Goal: Information Seeking & Learning: Learn about a topic

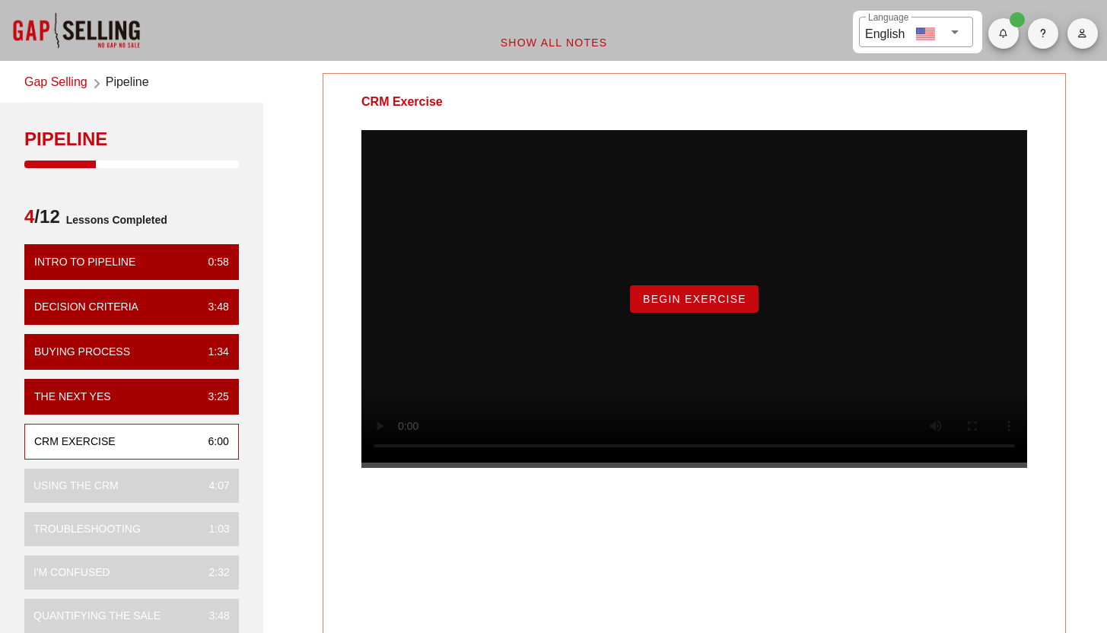
click at [722, 337] on div "Begin Exercise" at bounding box center [695, 299] width 666 height 338
click at [726, 313] on button "Begin Exercise" at bounding box center [694, 298] width 129 height 27
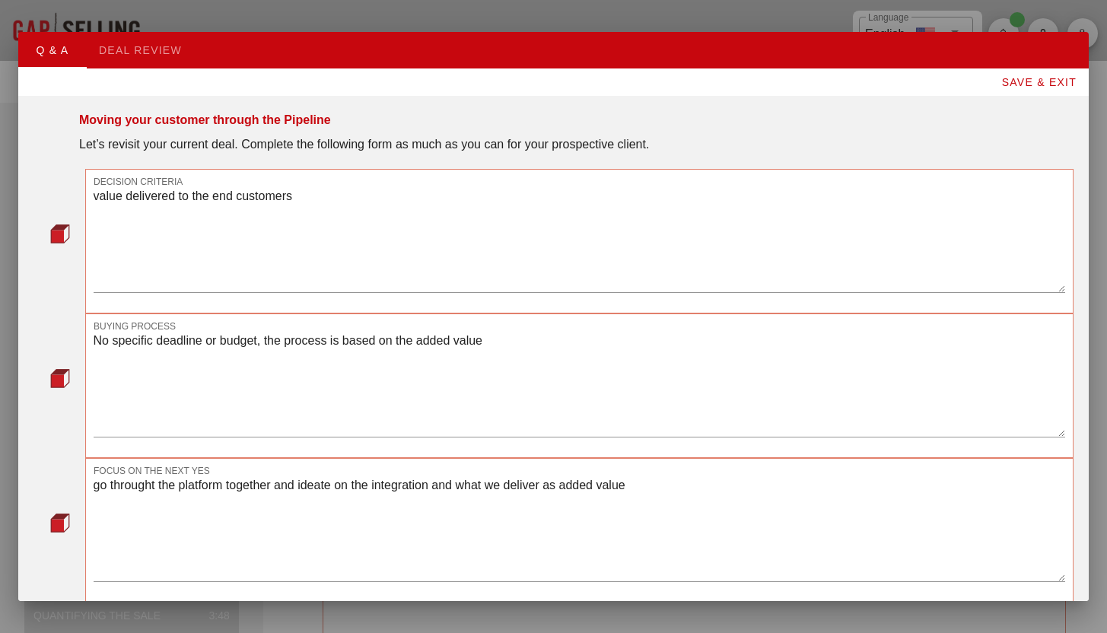
click at [720, 285] on textarea "value delivered to the end customers" at bounding box center [580, 239] width 972 height 107
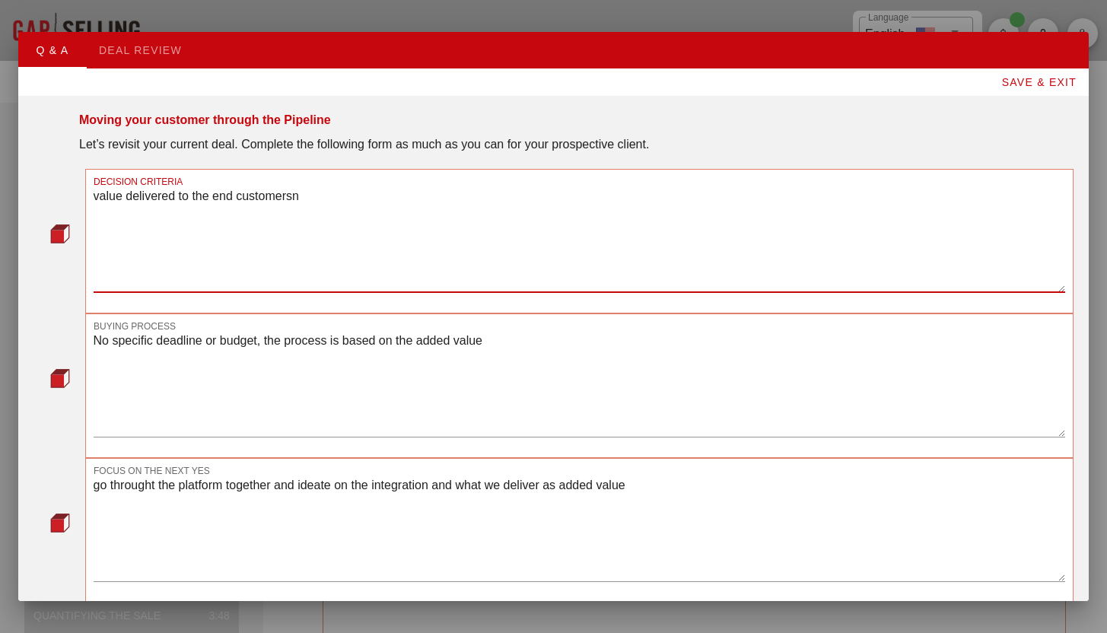
click at [598, 392] on textarea "No specific deadline or budget, the process is based on the added value" at bounding box center [580, 383] width 972 height 107
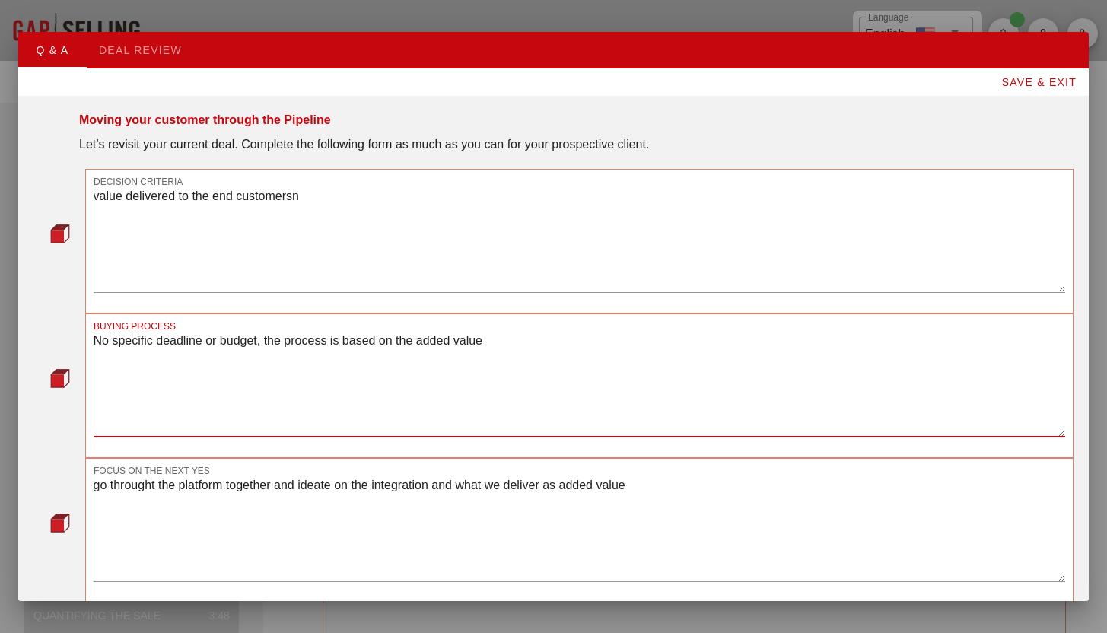
click at [575, 282] on textarea "value delivered to the end customersn" at bounding box center [580, 239] width 972 height 107
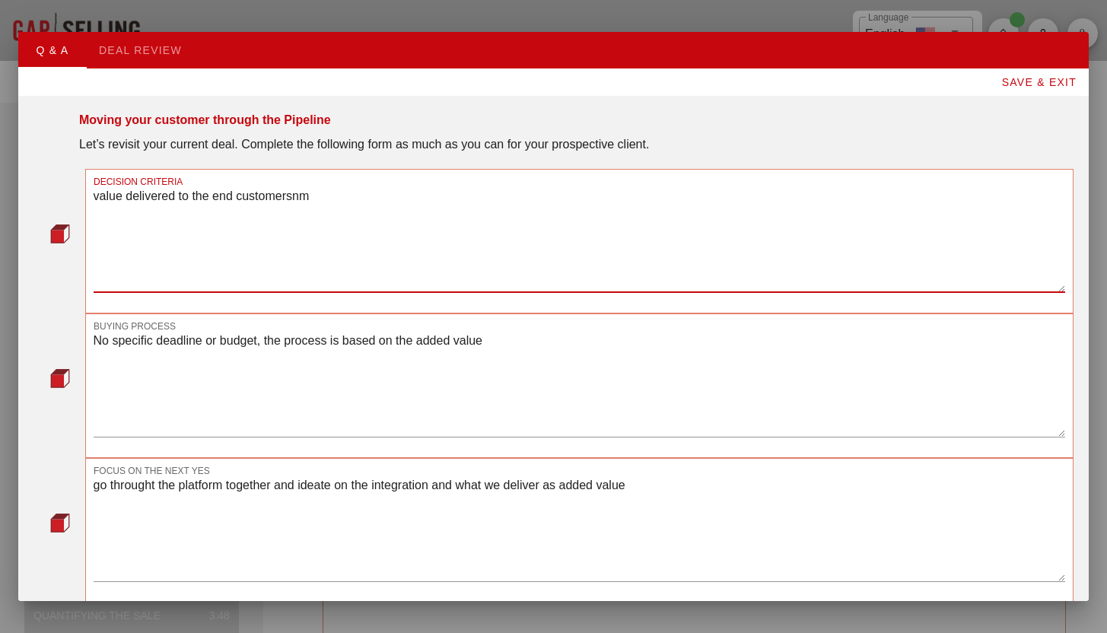
type textarea "value delivered to the end customersnm"
click at [413, 395] on textarea "No specific deadline or budget, the process is based on the added value" at bounding box center [580, 383] width 972 height 107
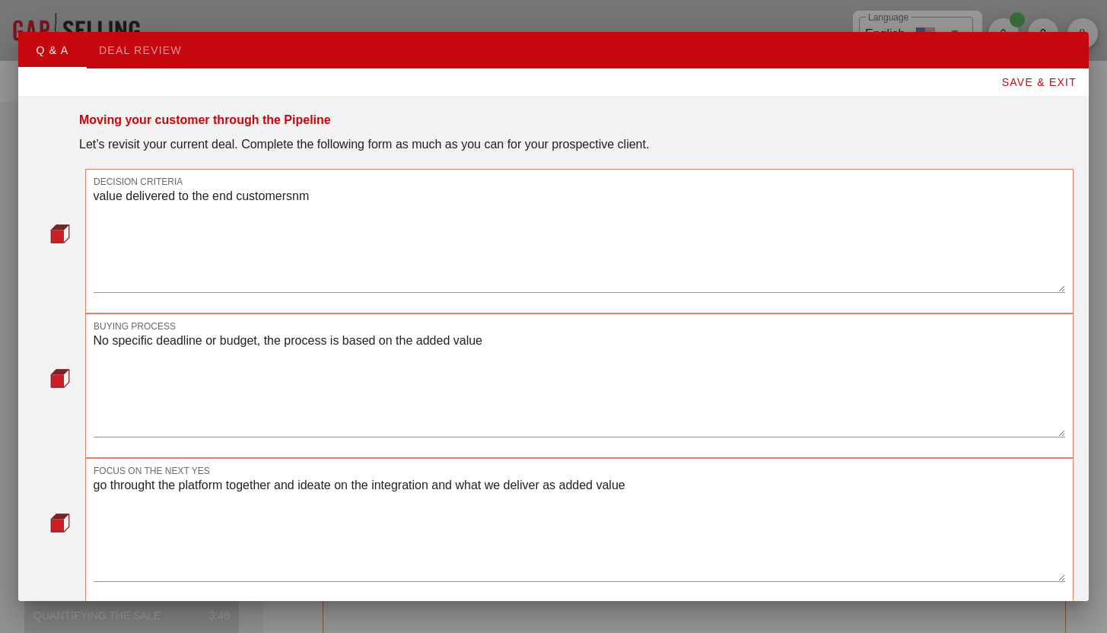
scroll to position [77, 0]
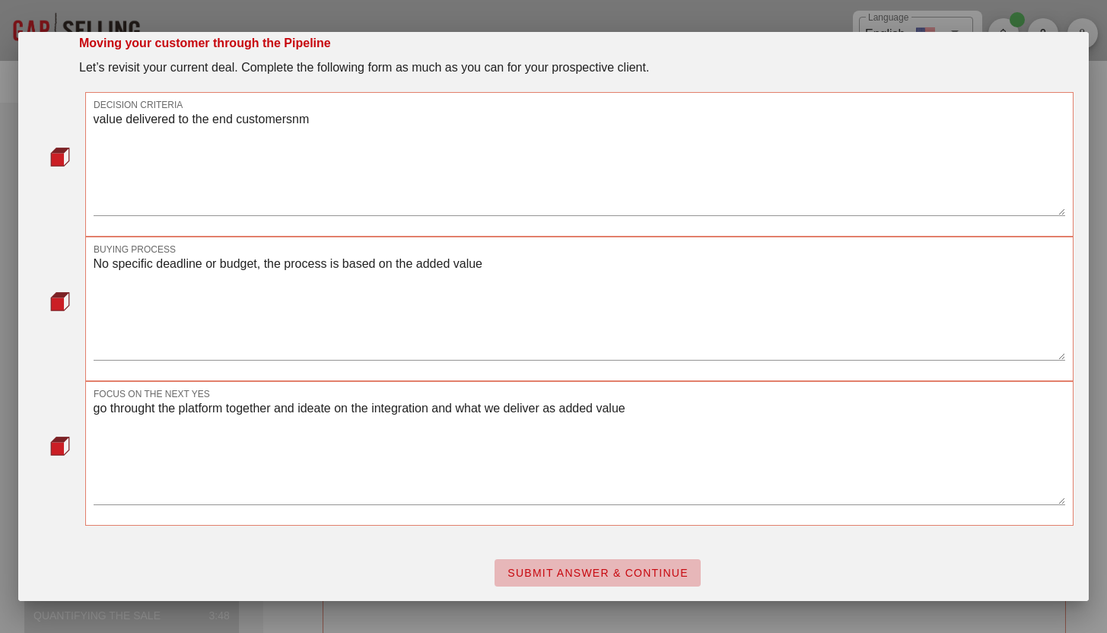
click at [614, 582] on button "SUBMIT ANSWER & CONTINUE" at bounding box center [598, 572] width 206 height 27
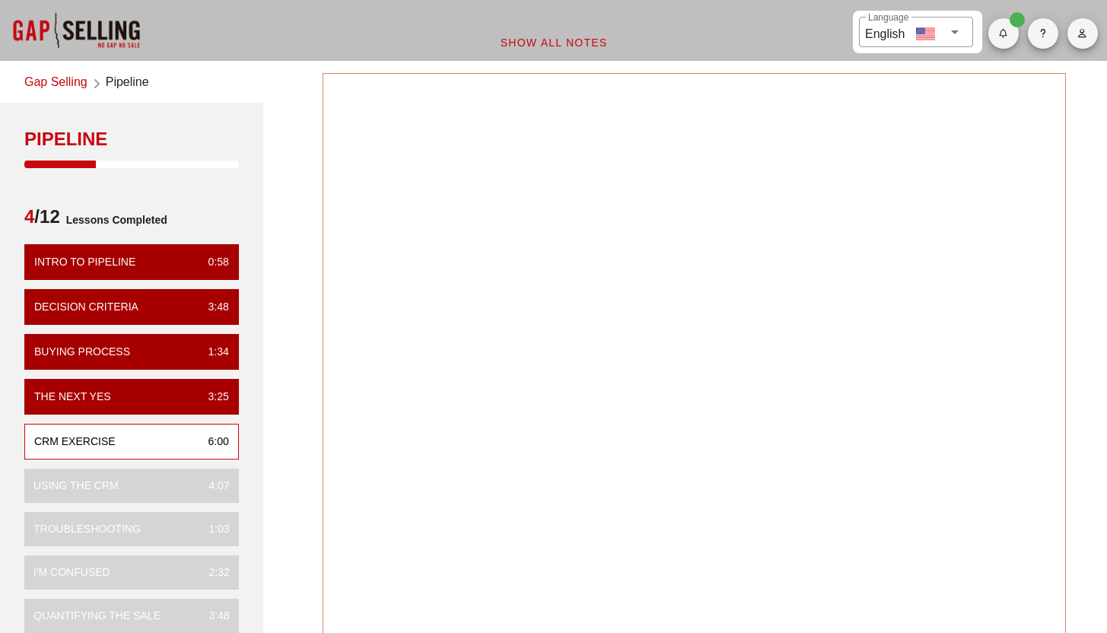
scroll to position [0, 0]
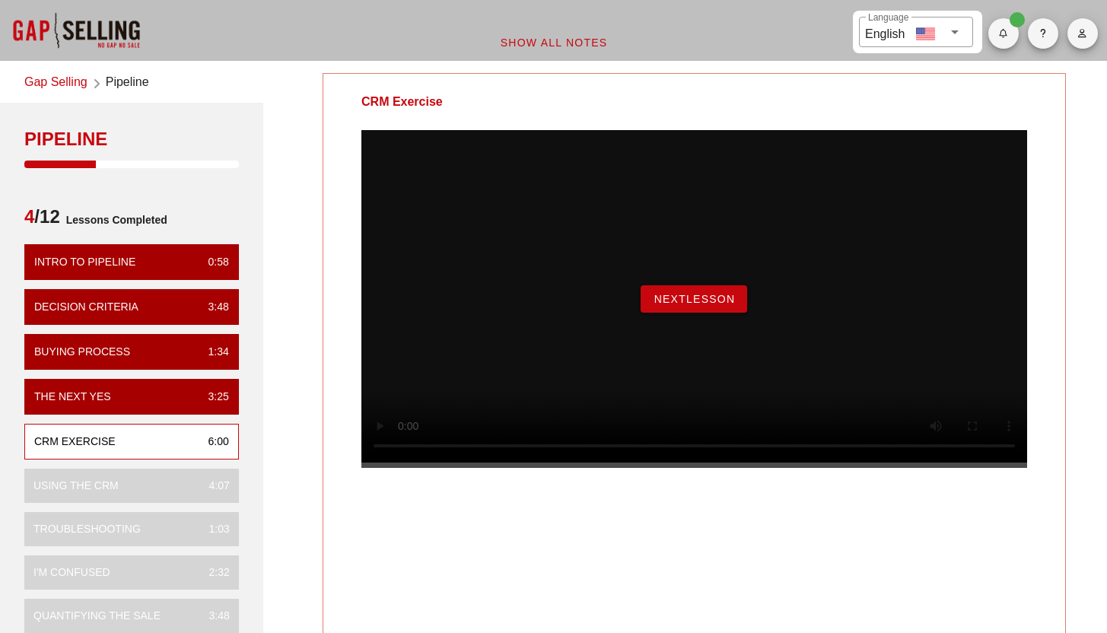
click at [727, 305] on span "NextLesson" at bounding box center [694, 299] width 82 height 12
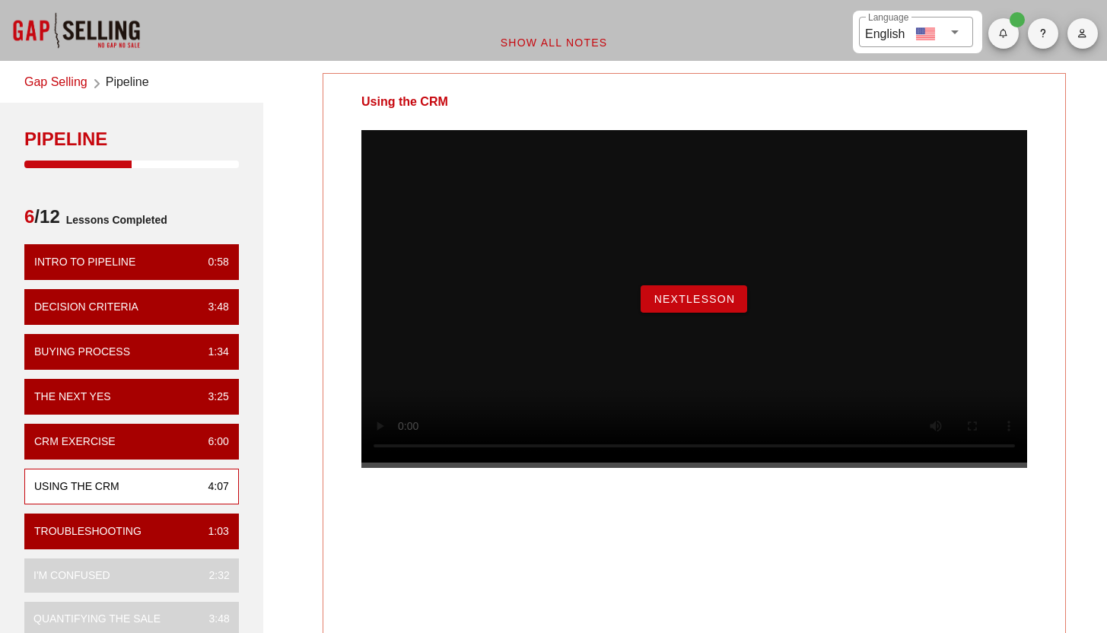
click at [682, 305] on span "NextLesson" at bounding box center [694, 299] width 82 height 12
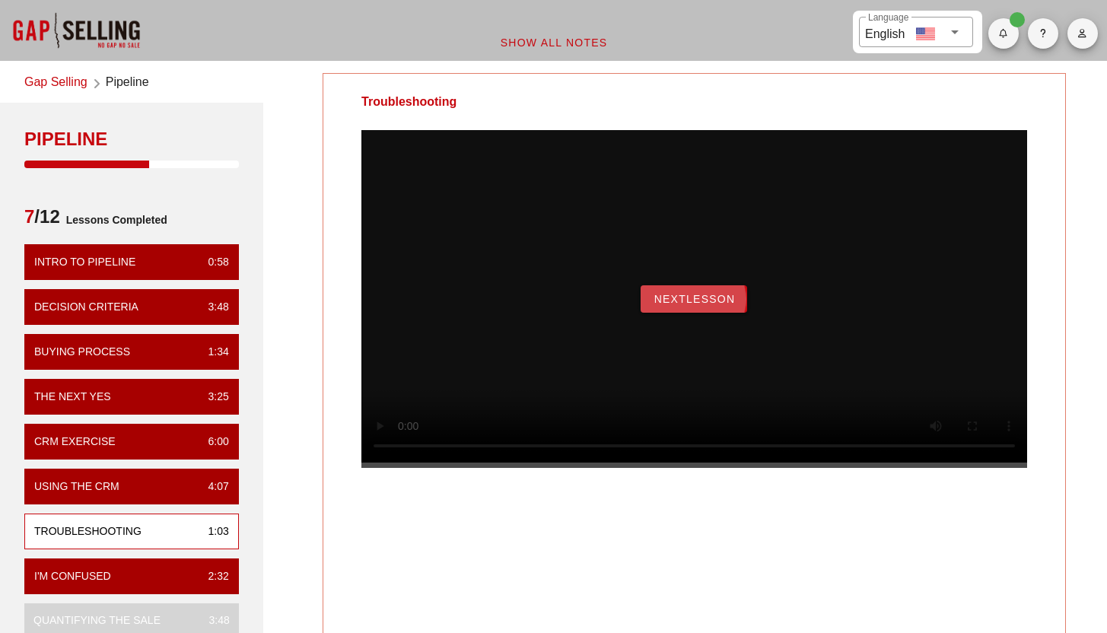
click at [682, 305] on span "NextLesson" at bounding box center [694, 299] width 82 height 12
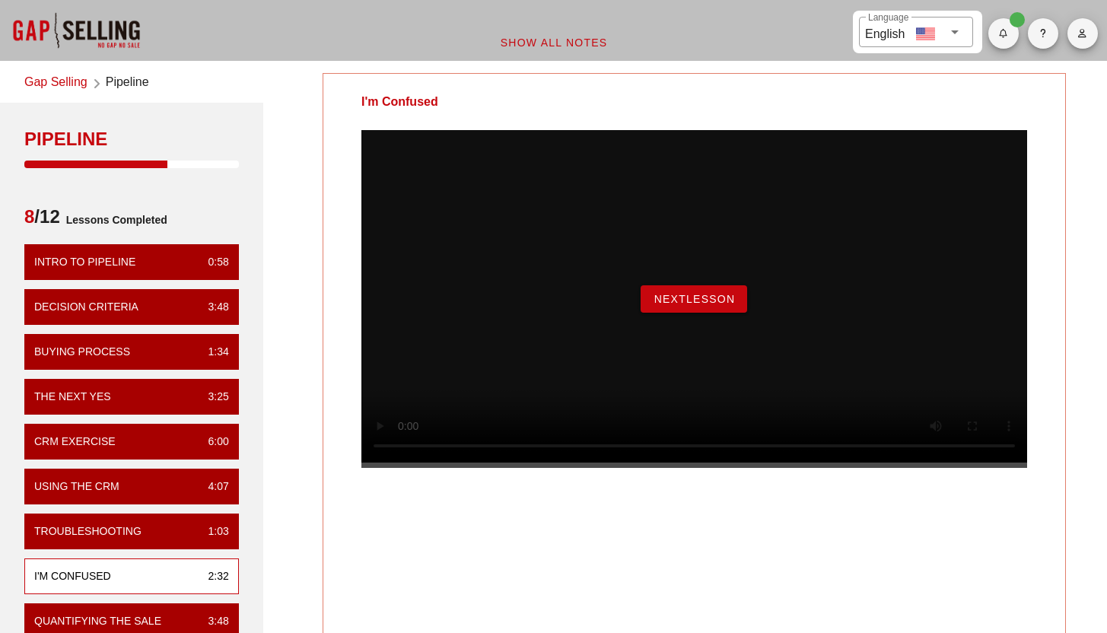
click at [712, 305] on span "NextLesson" at bounding box center [694, 299] width 82 height 12
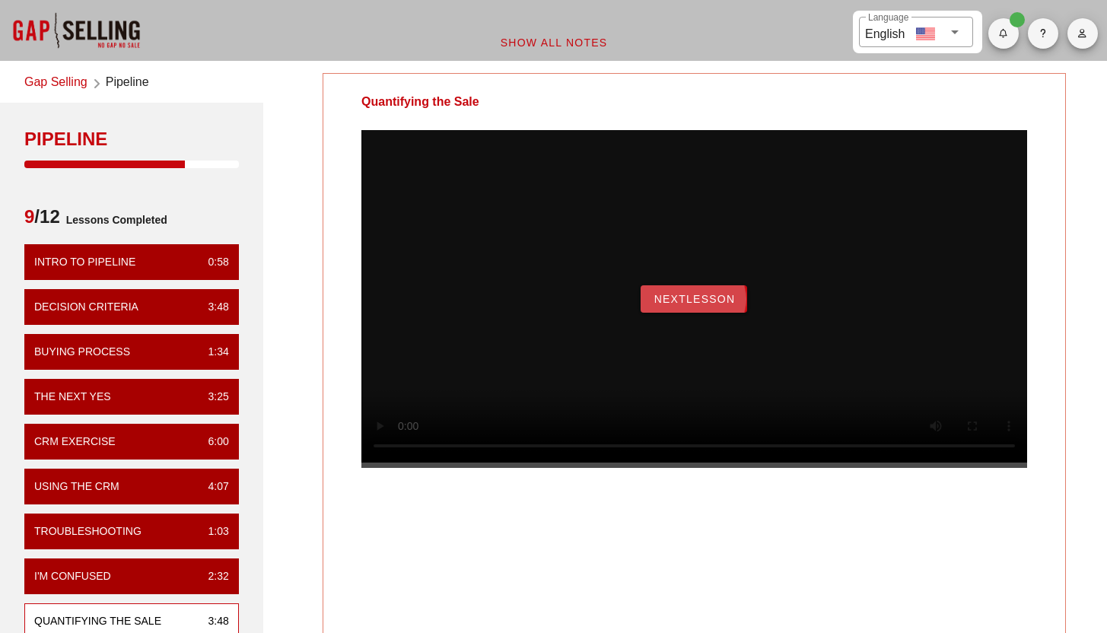
click at [725, 305] on span "NextLesson" at bounding box center [694, 299] width 82 height 12
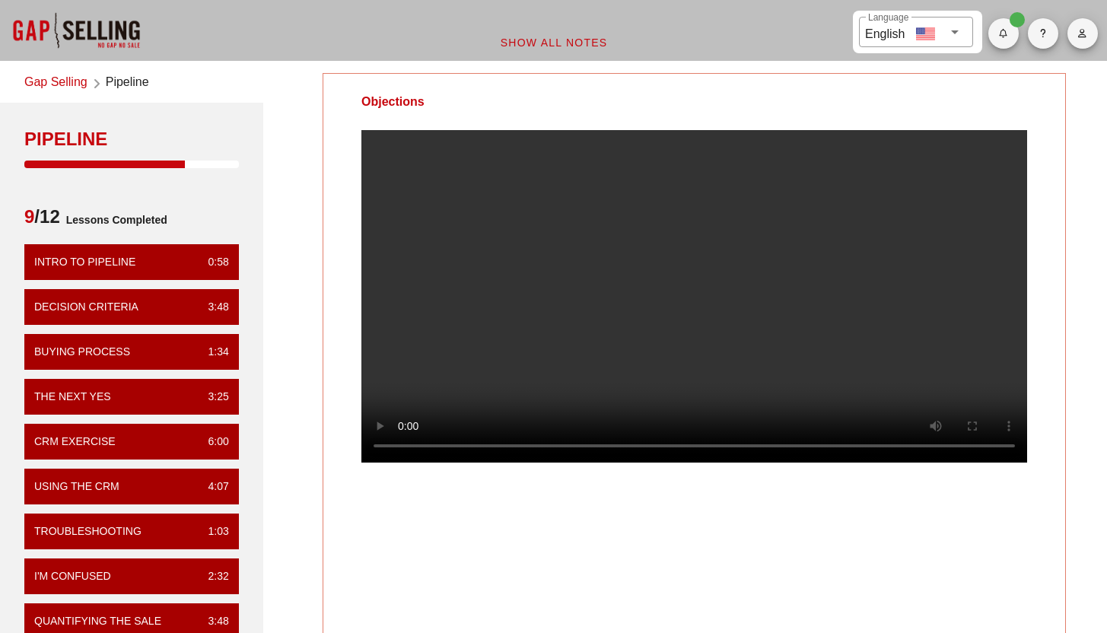
click at [510, 367] on video at bounding box center [695, 296] width 666 height 333
